Goal: Task Accomplishment & Management: Manage account settings

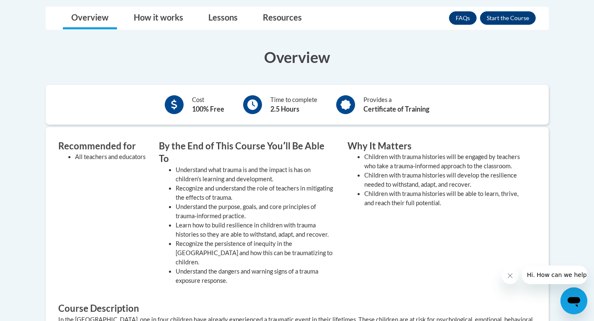
scroll to position [252, 0]
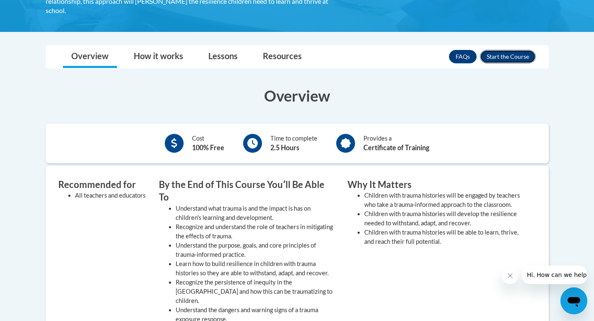
click at [504, 57] on button "Enroll" at bounding box center [508, 56] width 56 height 13
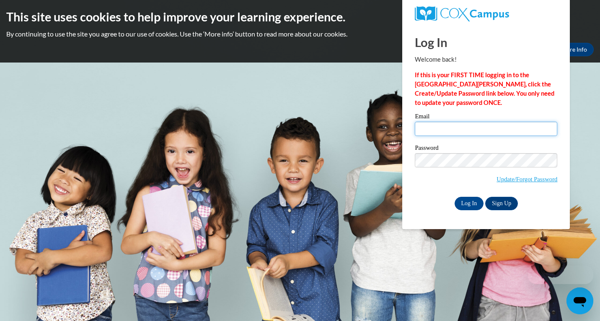
click at [451, 127] on input "Email" at bounding box center [486, 129] width 142 height 14
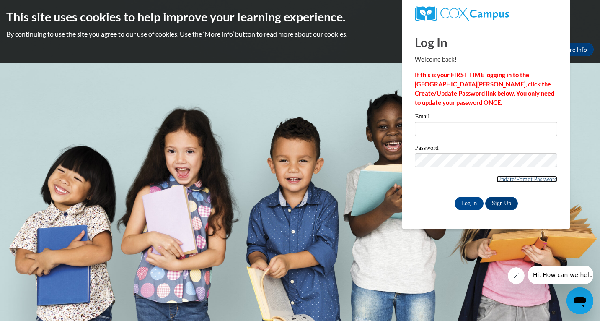
click at [538, 181] on link "Update/Forgot Password" at bounding box center [527, 179] width 61 height 7
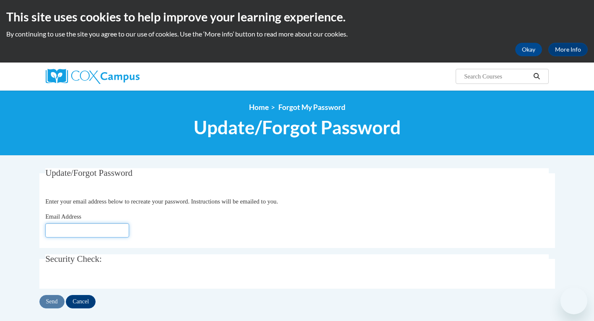
click at [90, 223] on input "Email Address" at bounding box center [87, 230] width 84 height 14
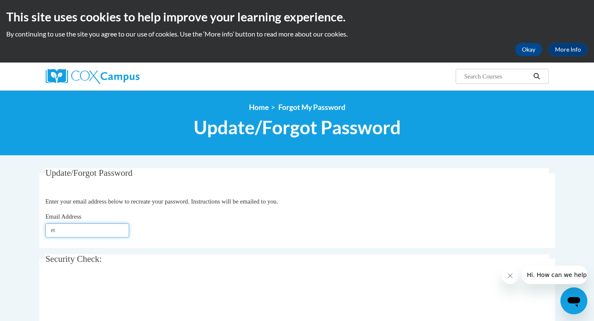
type input "e"
type input "ethan.forrey@delmar.k12.de.us"
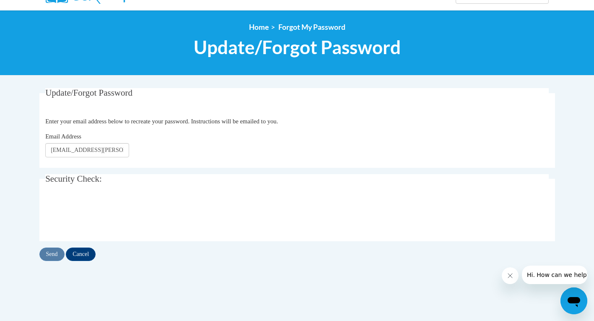
scroll to position [84, 0]
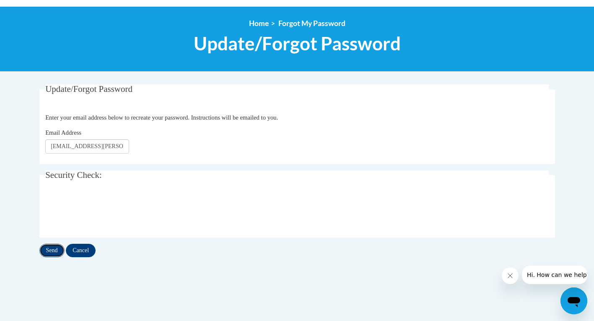
click at [54, 248] on input "Send" at bounding box center [51, 249] width 25 height 13
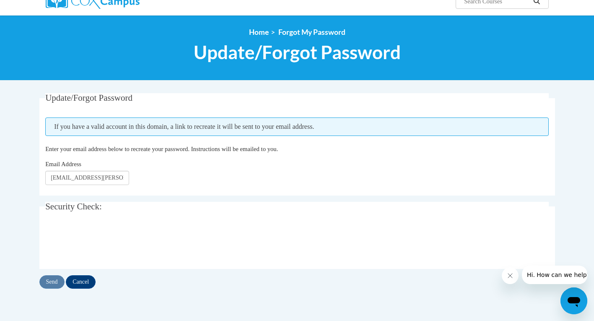
scroll to position [84, 0]
